Goal: Download file/media

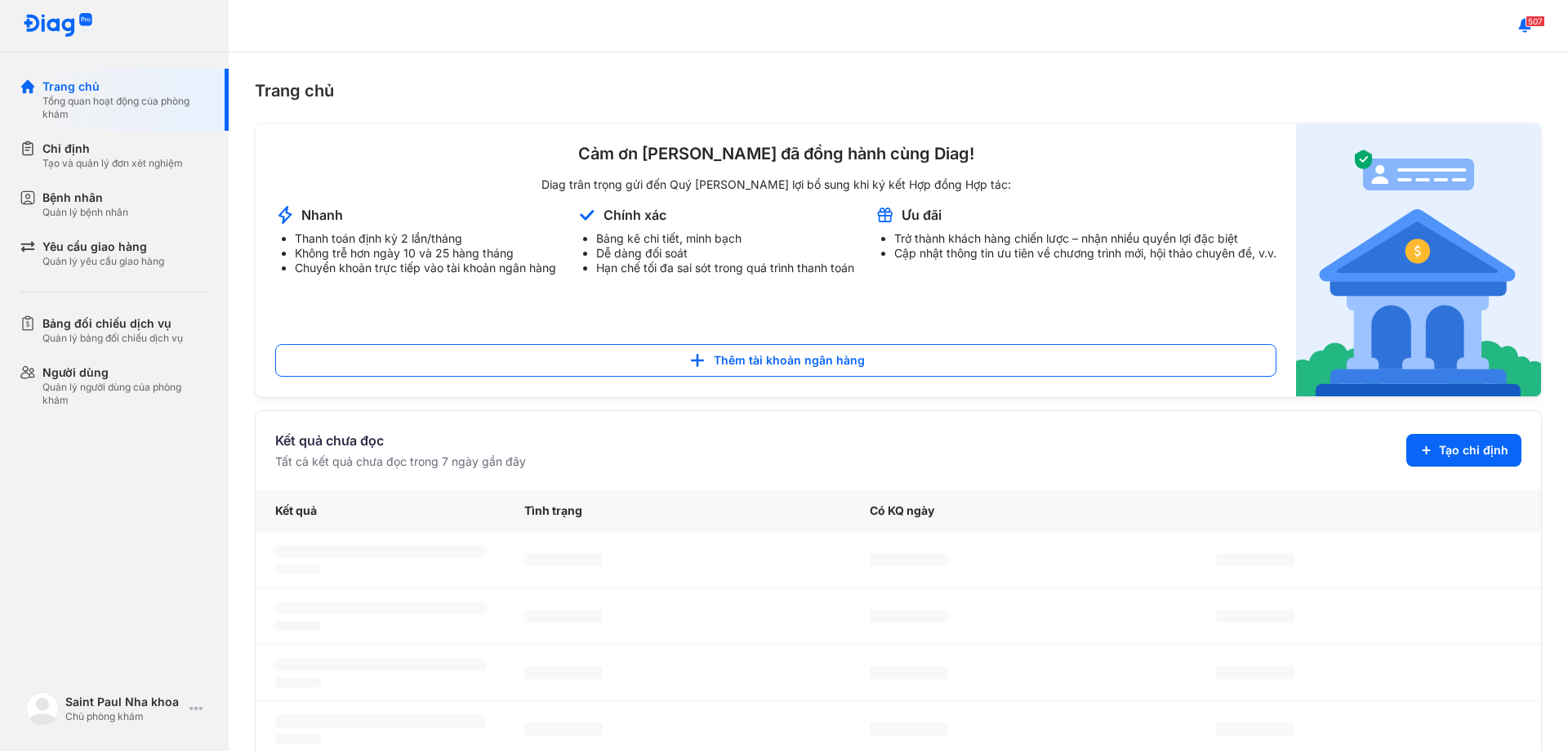
click at [1525, 34] on icon at bounding box center [1526, 26] width 18 height 18
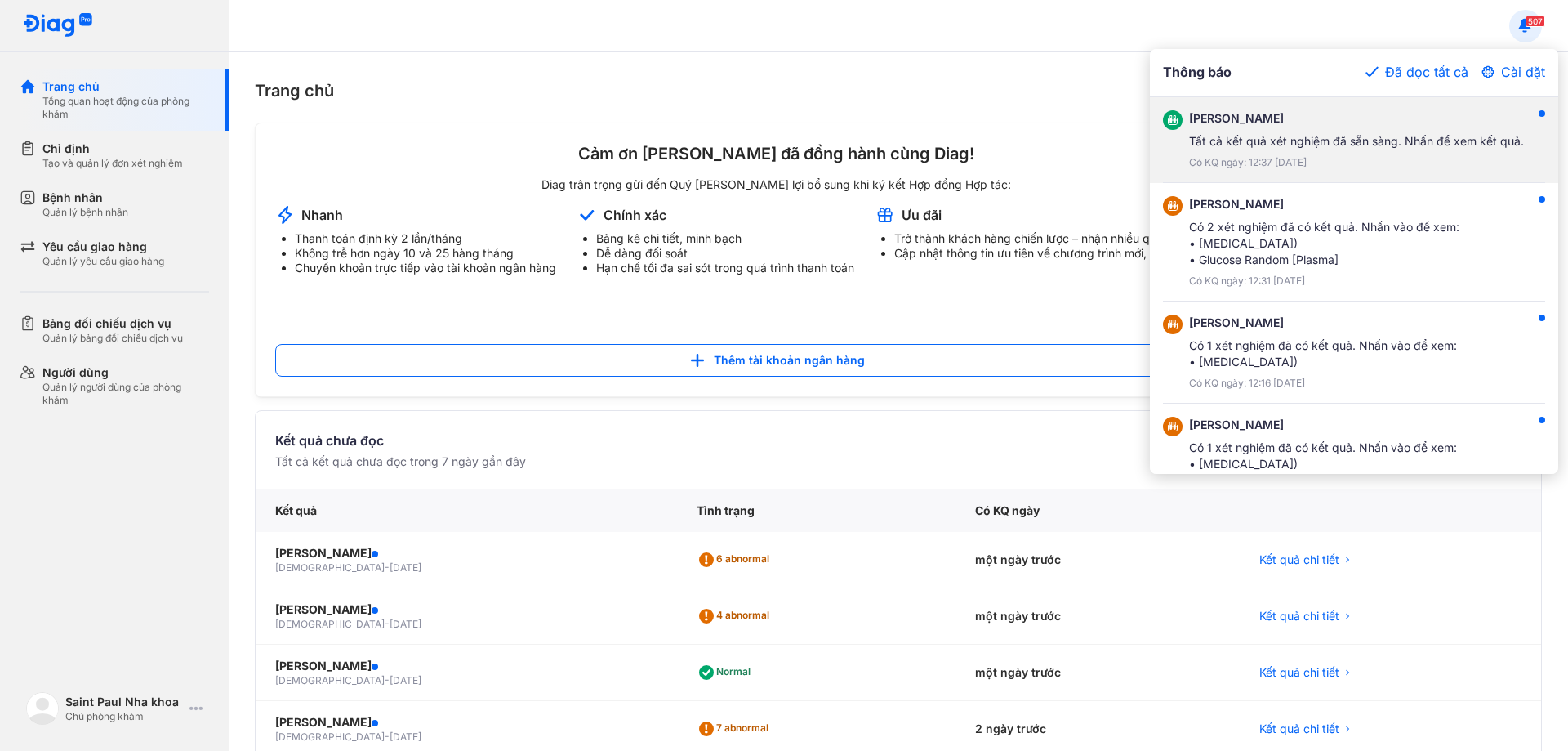
click at [1417, 113] on div "[PERSON_NAME]" at bounding box center [1357, 118] width 335 height 17
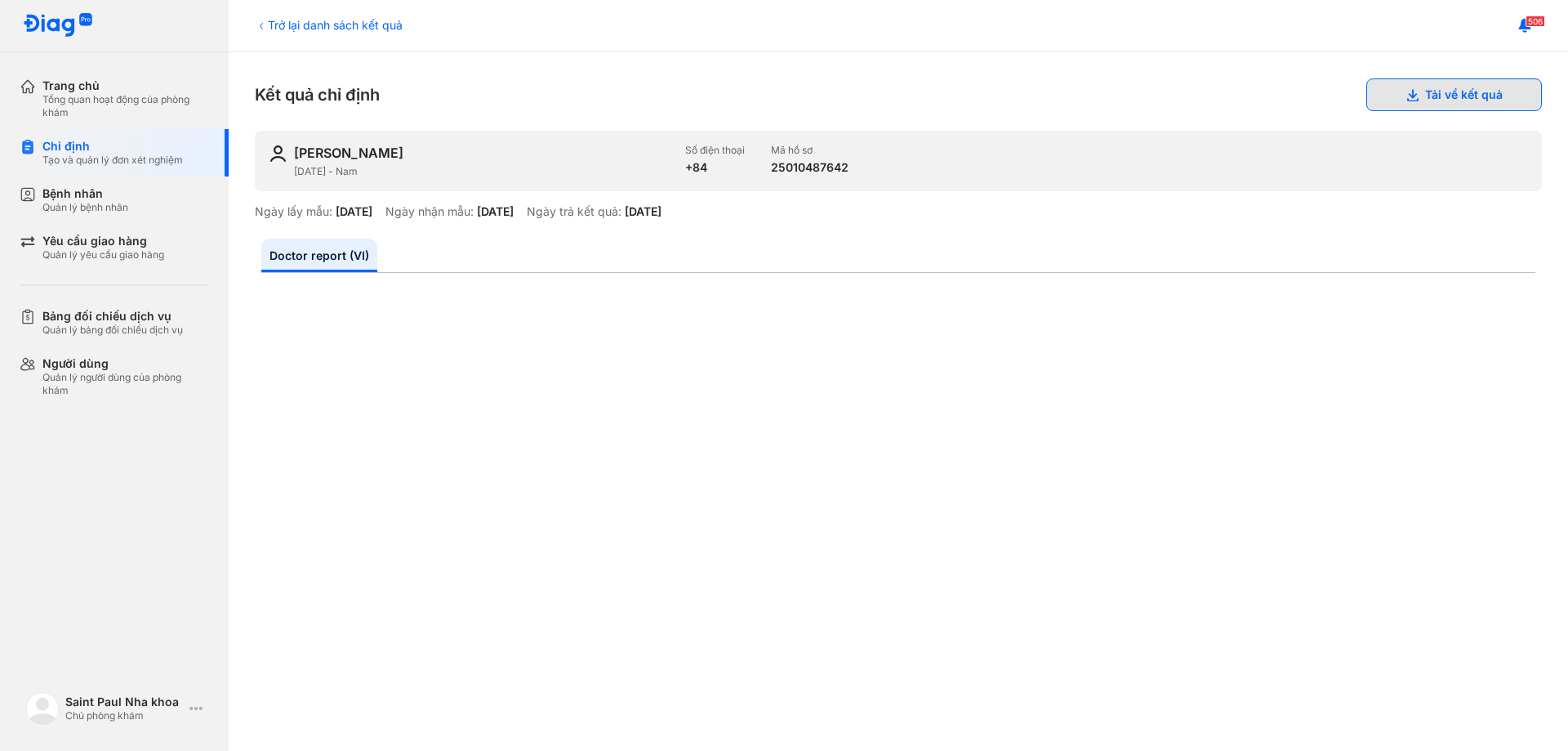
click at [1468, 106] on button "Tải về kết quả" at bounding box center [1453, 94] width 175 height 33
